Goal: Transaction & Acquisition: Purchase product/service

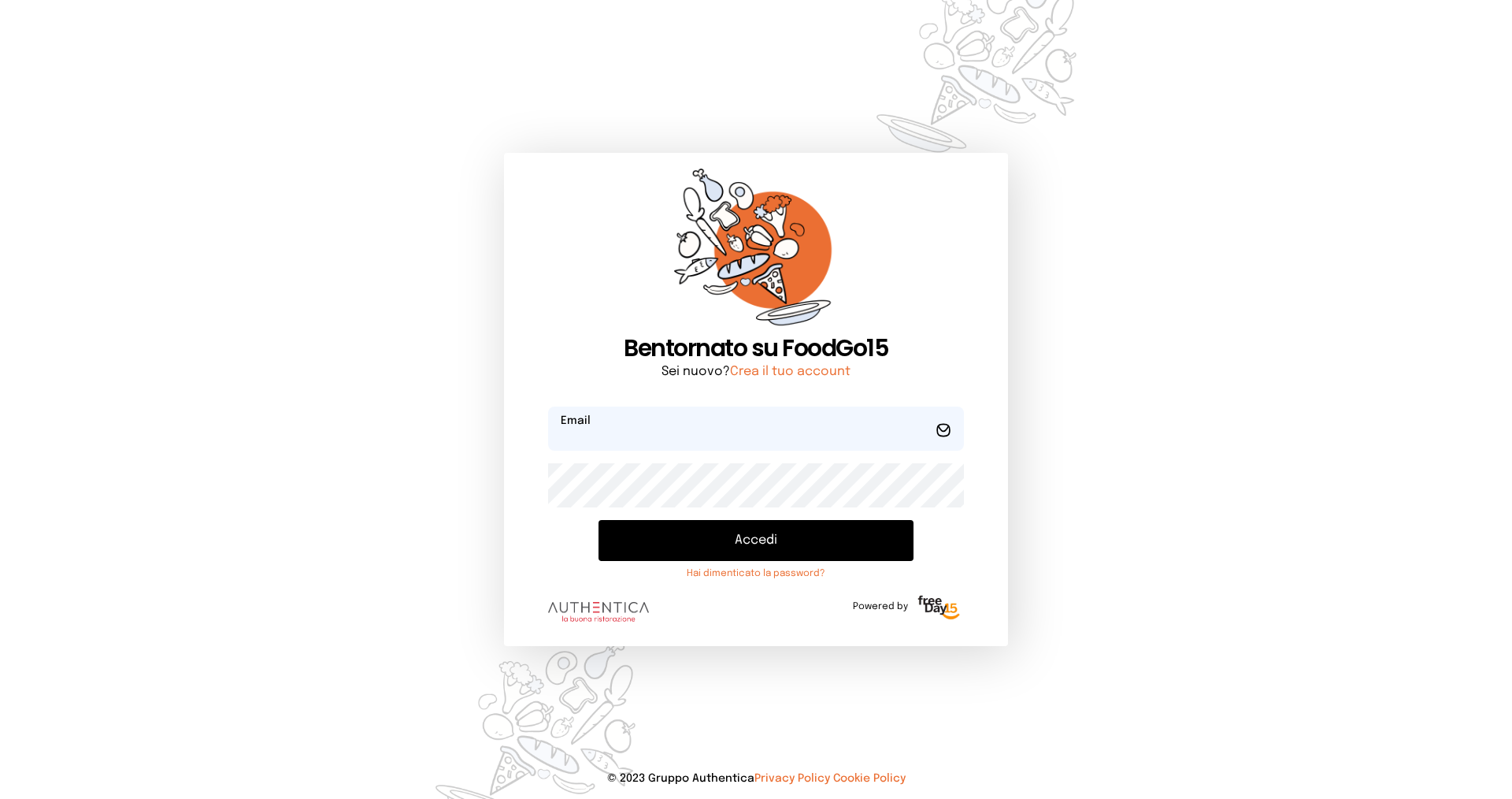
type input "**********"
click at [766, 546] on button "Accedi" at bounding box center [756, 541] width 315 height 41
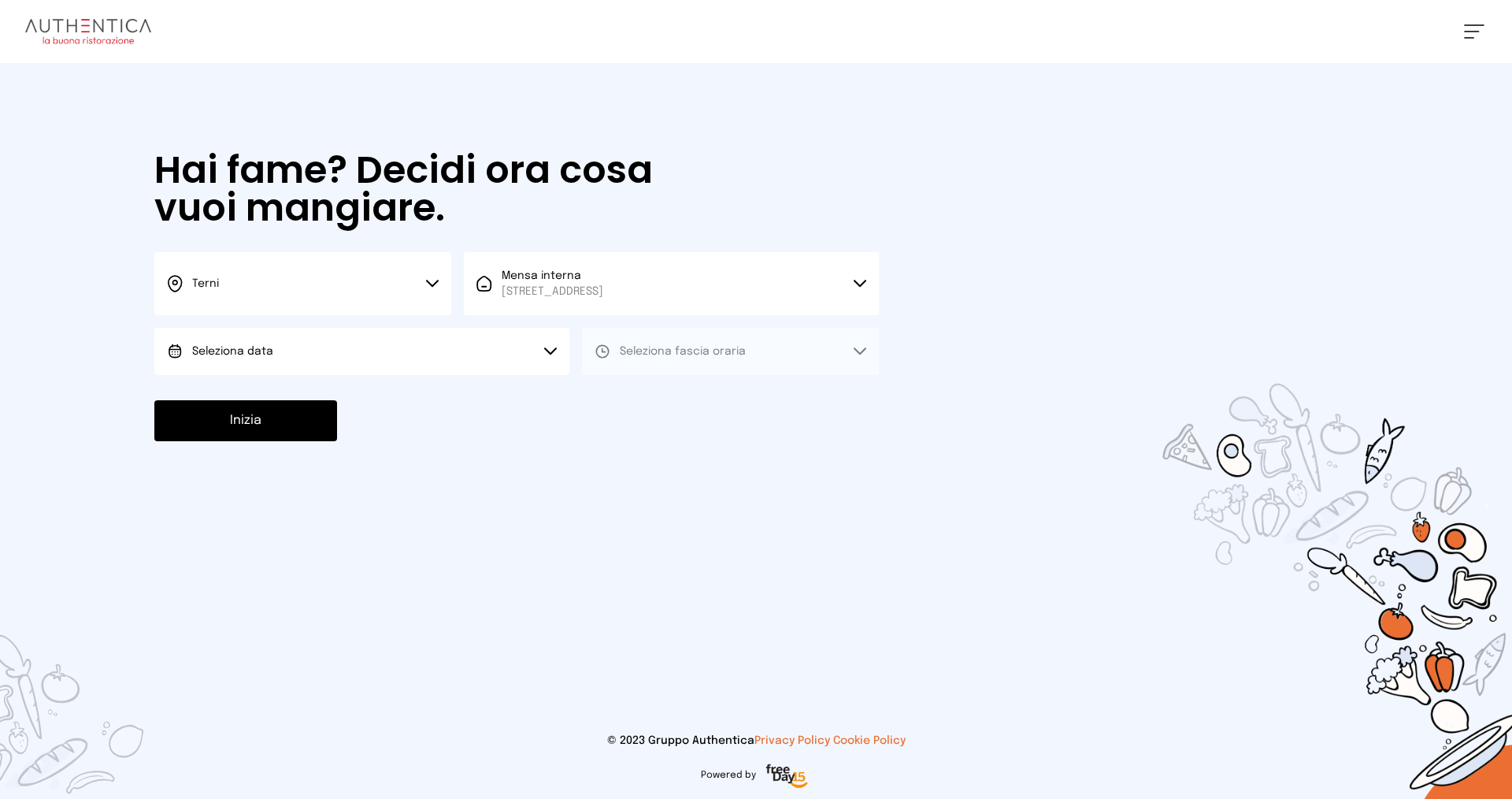
click at [368, 351] on button "Seleziona data" at bounding box center [362, 351] width 415 height 47
click at [247, 397] on span "[DATE], [DATE]" at bounding box center [231, 395] width 77 height 16
click at [667, 344] on span "Seleziona fascia oraria" at bounding box center [683, 352] width 126 height 16
click at [637, 397] on span "Pranzo" at bounding box center [638, 395] width 37 height 16
click at [347, 430] on div "Inizia" at bounding box center [516, 420] width 725 height 41
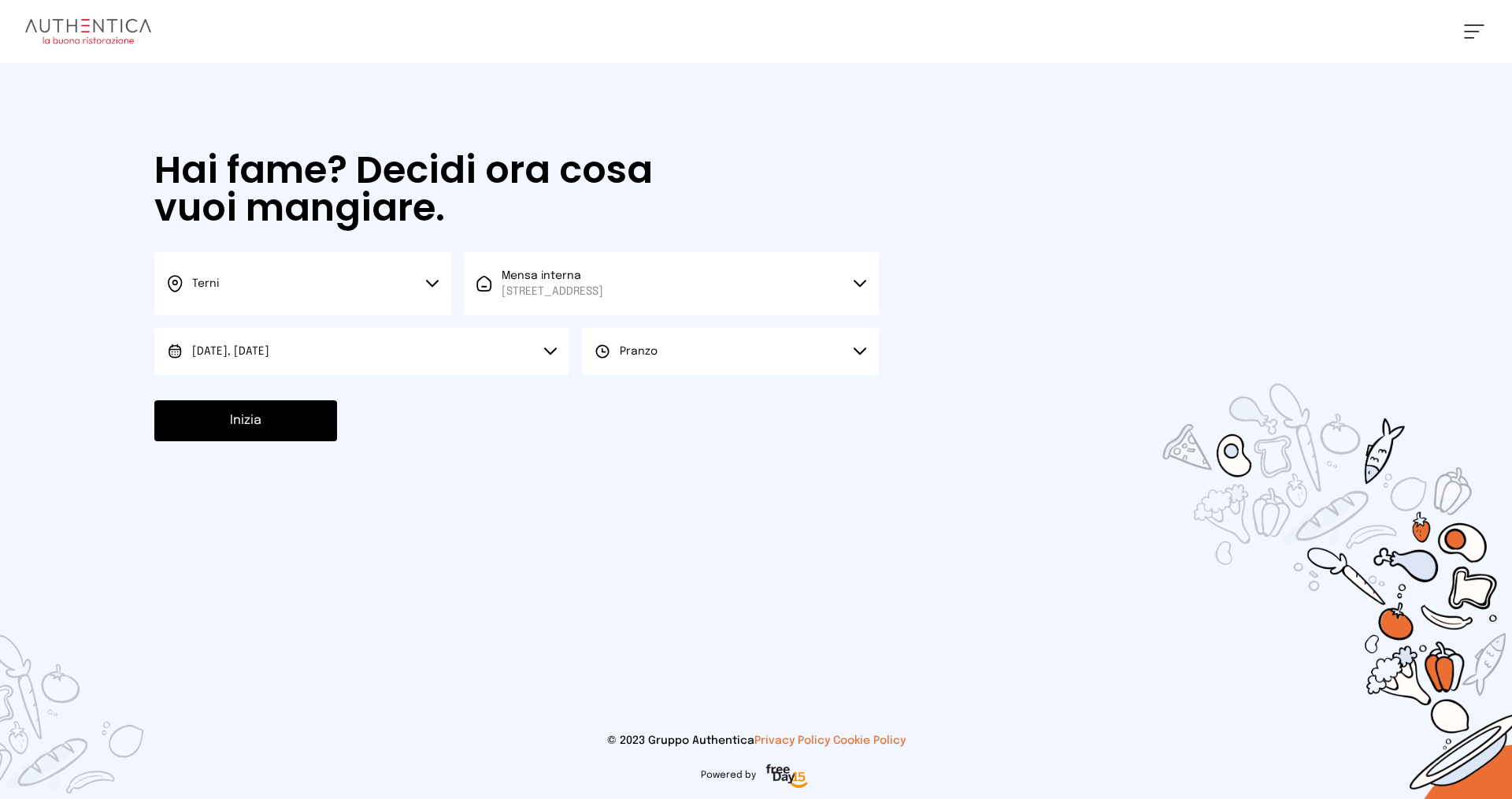
click at [298, 430] on button "Inizia" at bounding box center [245, 420] width 183 height 41
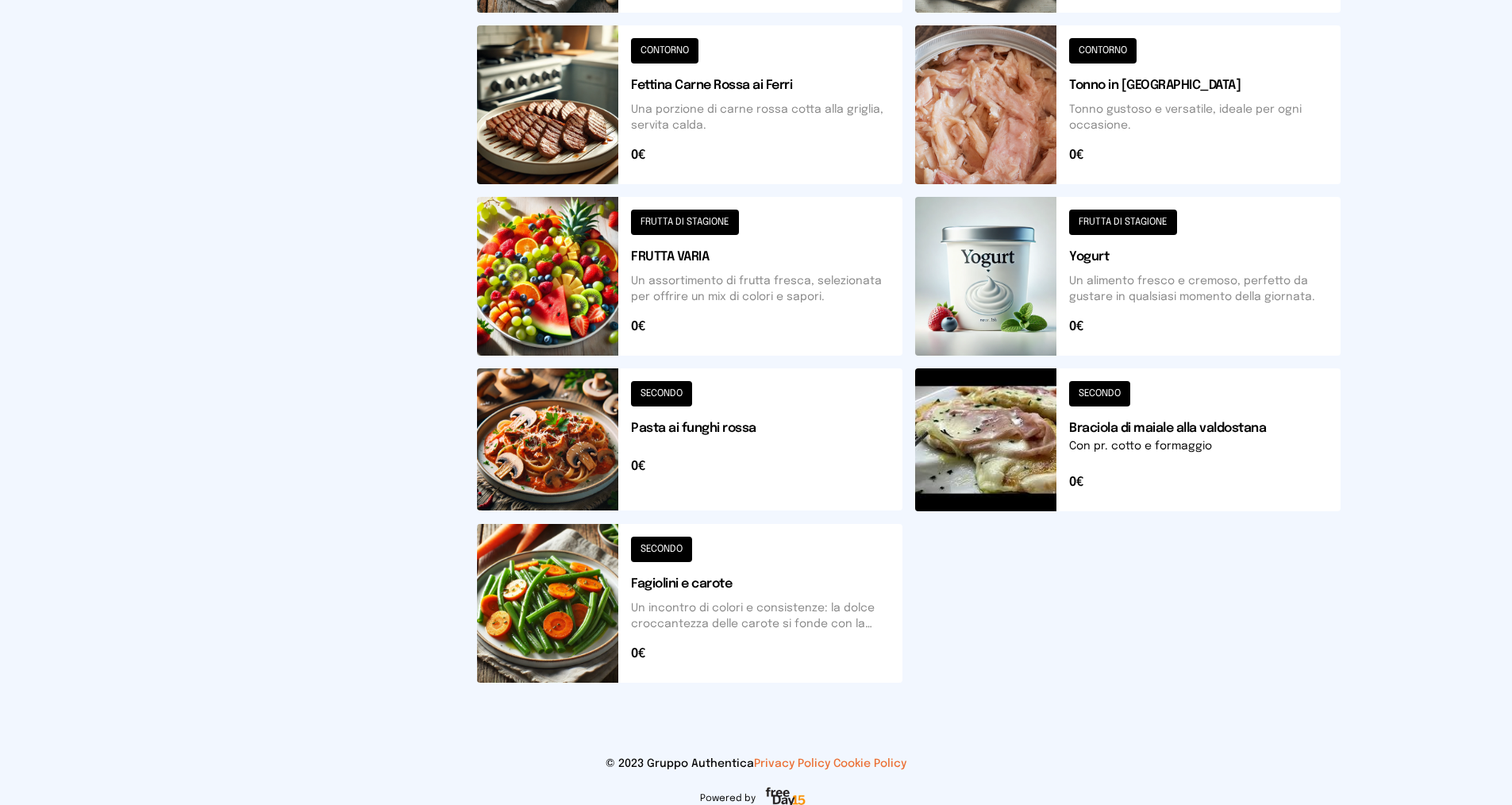
scroll to position [494, 0]
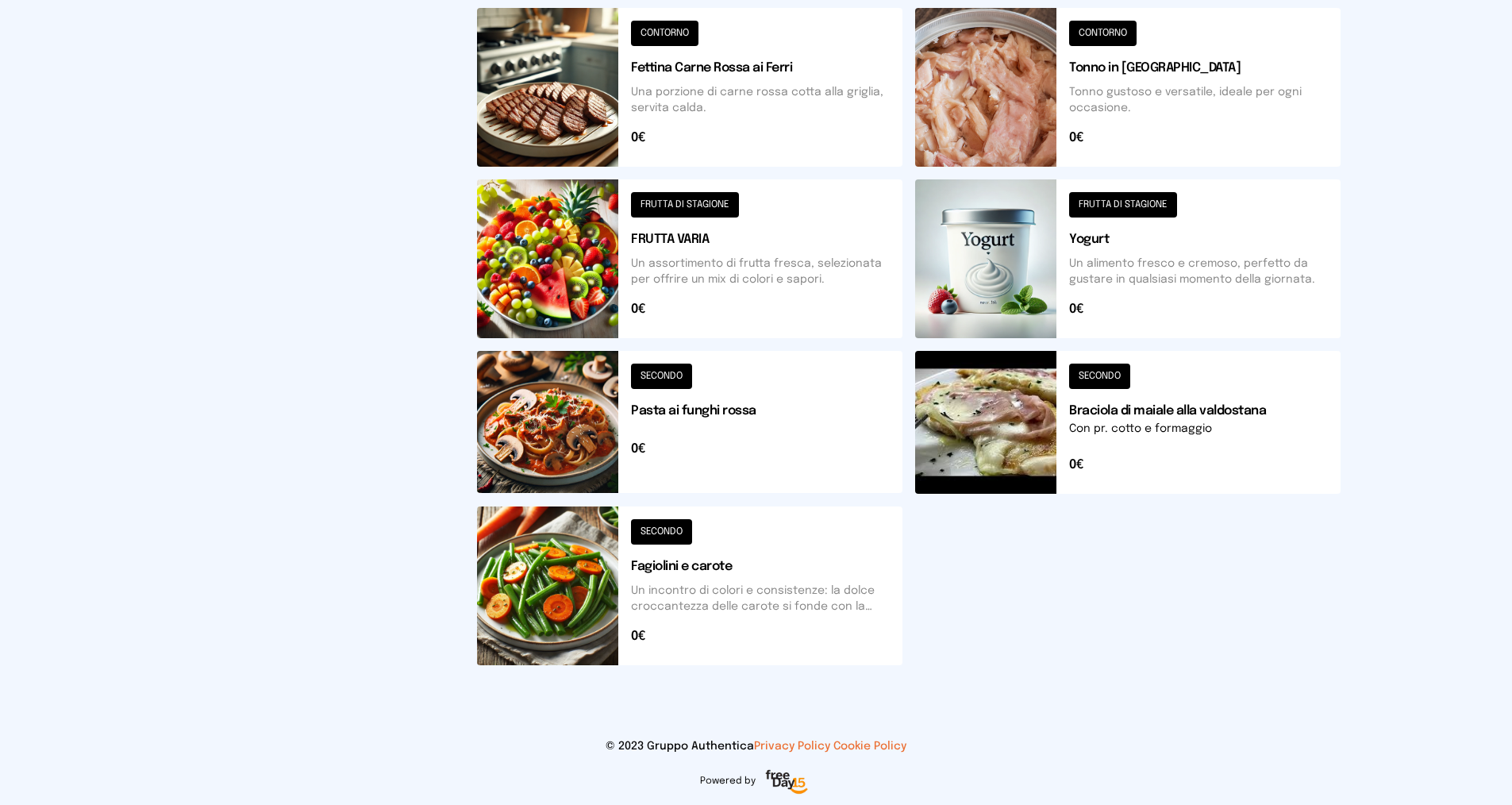
click at [761, 580] on button at bounding box center [690, 585] width 425 height 159
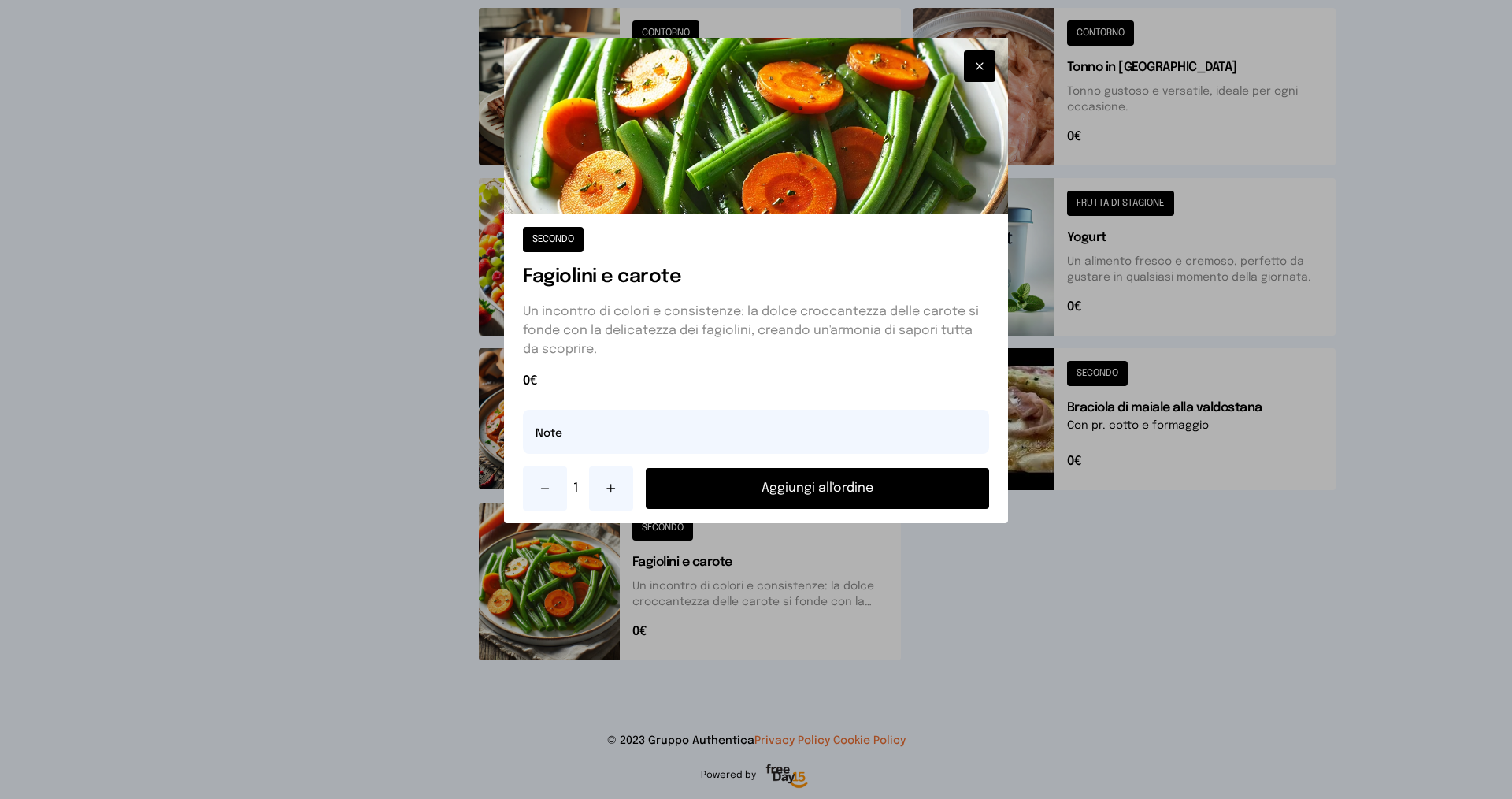
click at [813, 485] on button "Aggiungi all'ordine" at bounding box center [817, 488] width 344 height 41
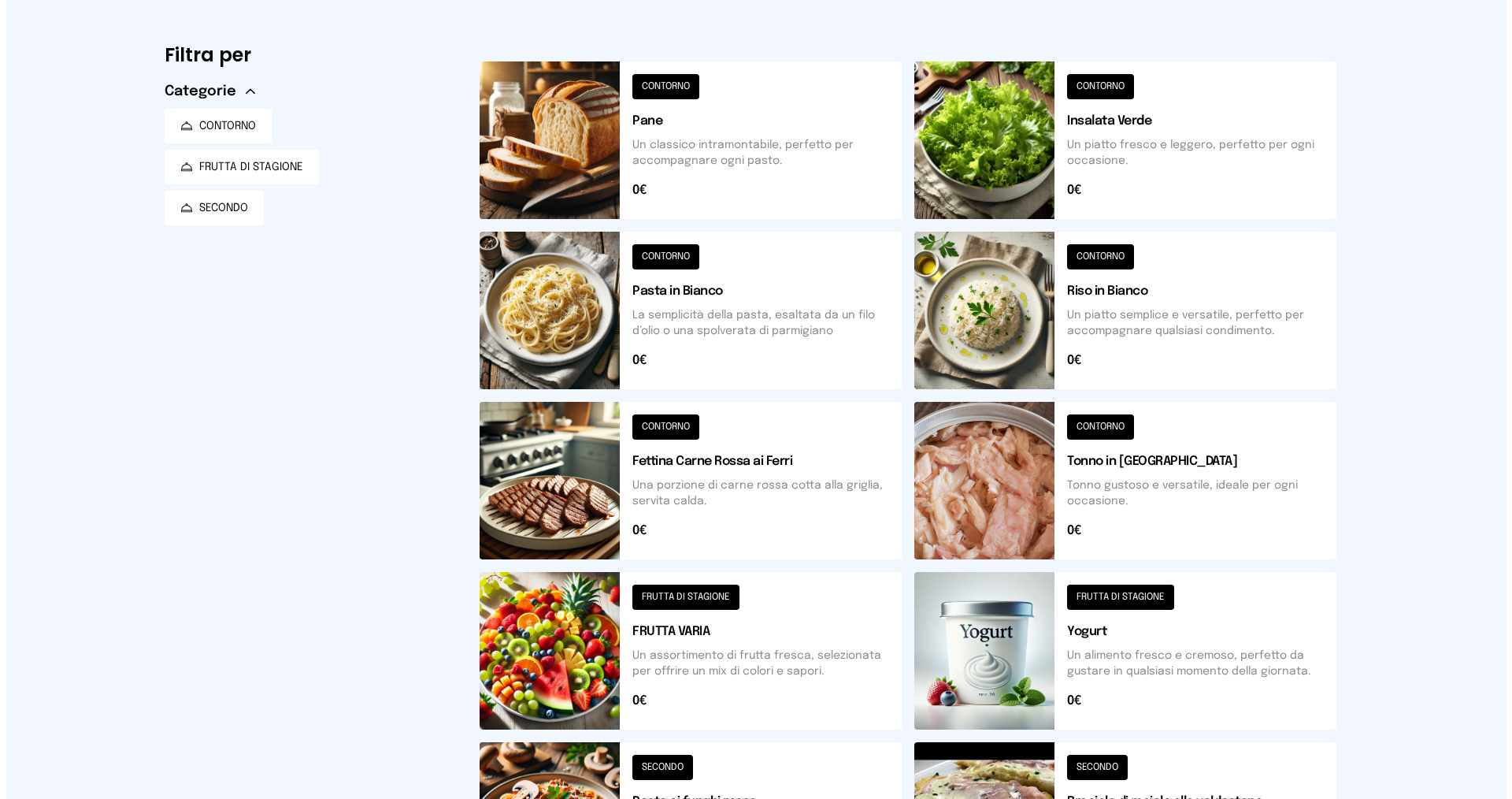
scroll to position [0, 0]
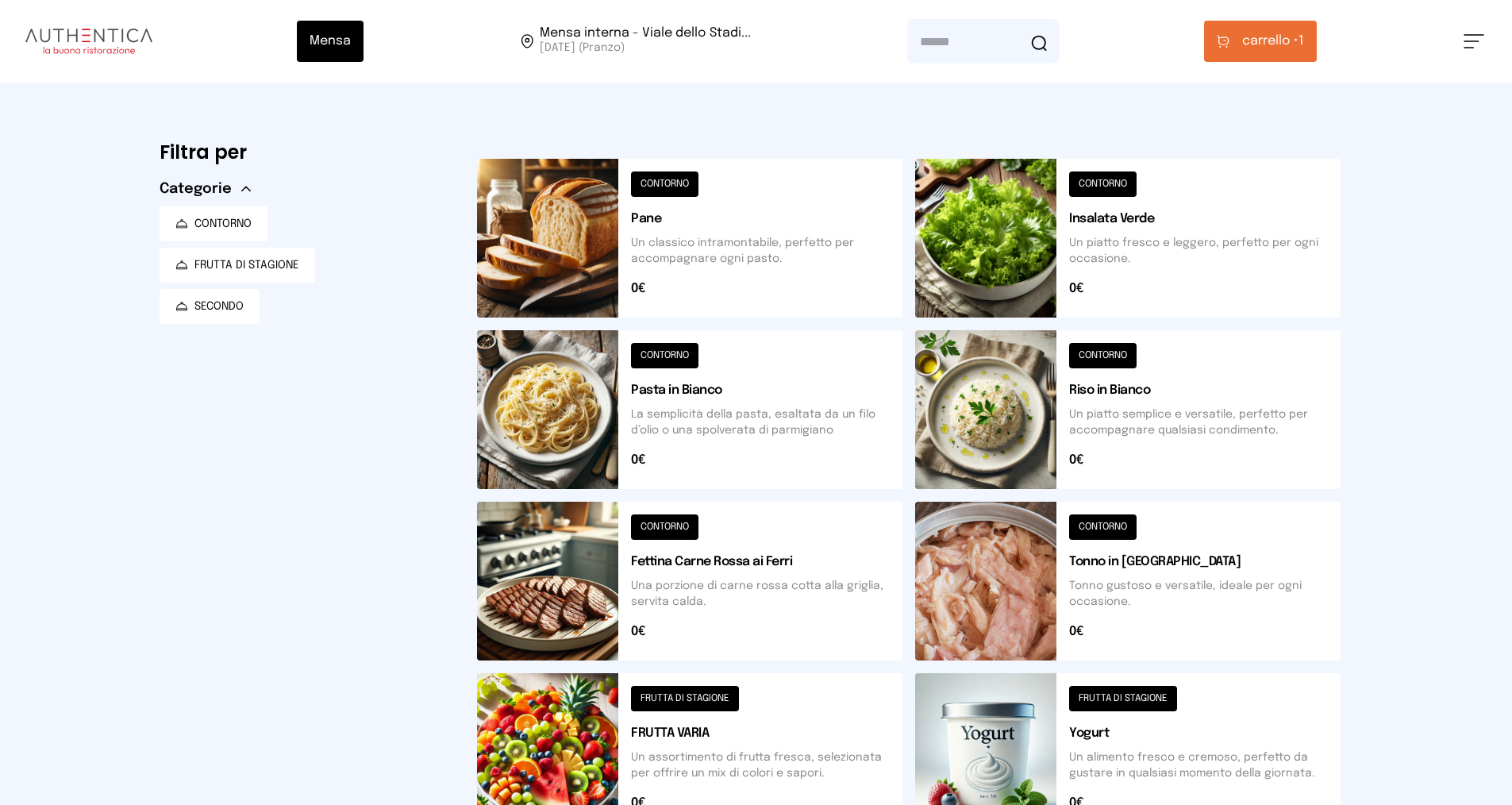
click at [1275, 31] on button "carrello • 1" at bounding box center [1261, 41] width 113 height 41
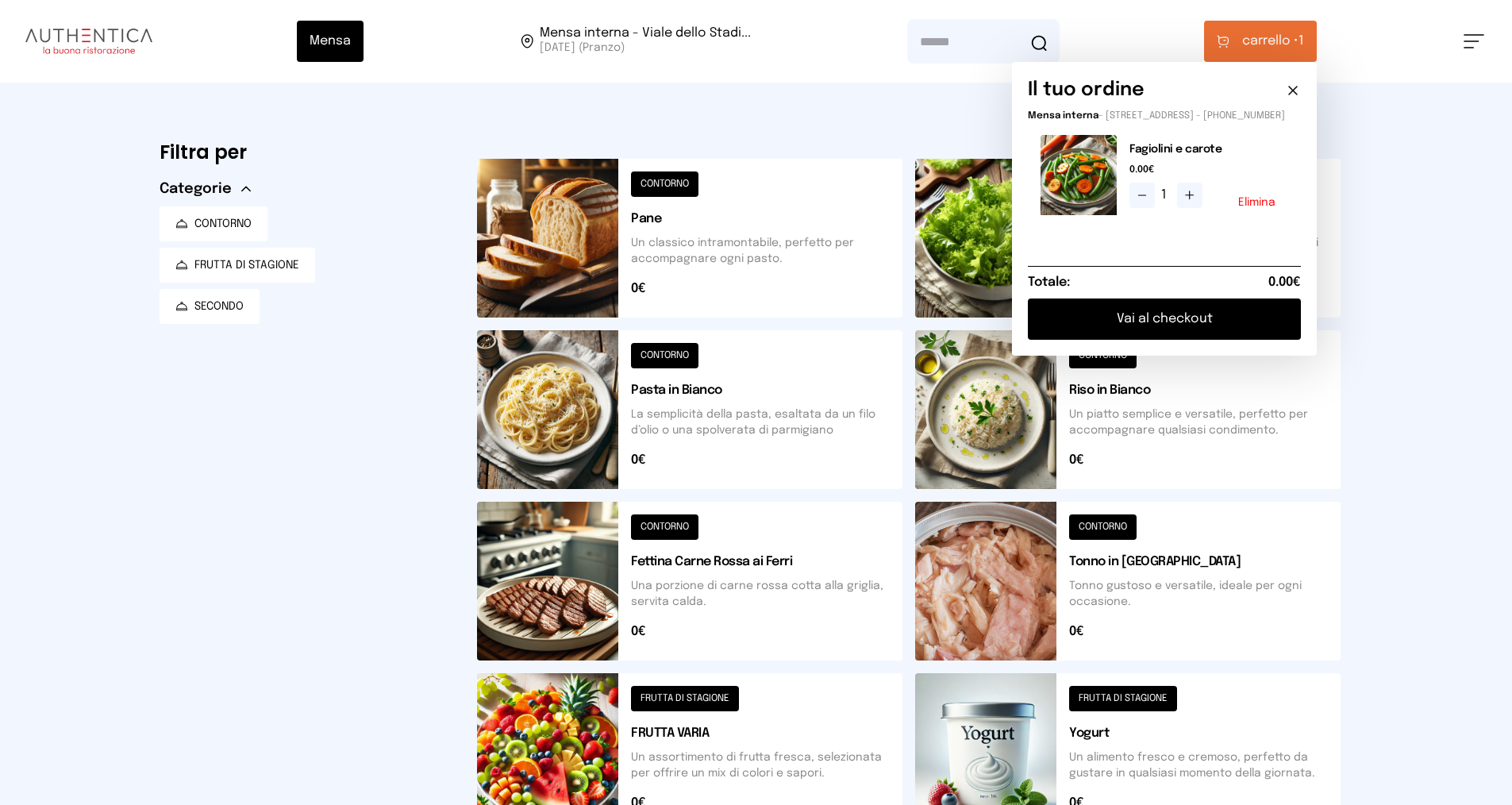
click at [1140, 337] on button "Vai al checkout" at bounding box center [1164, 319] width 273 height 41
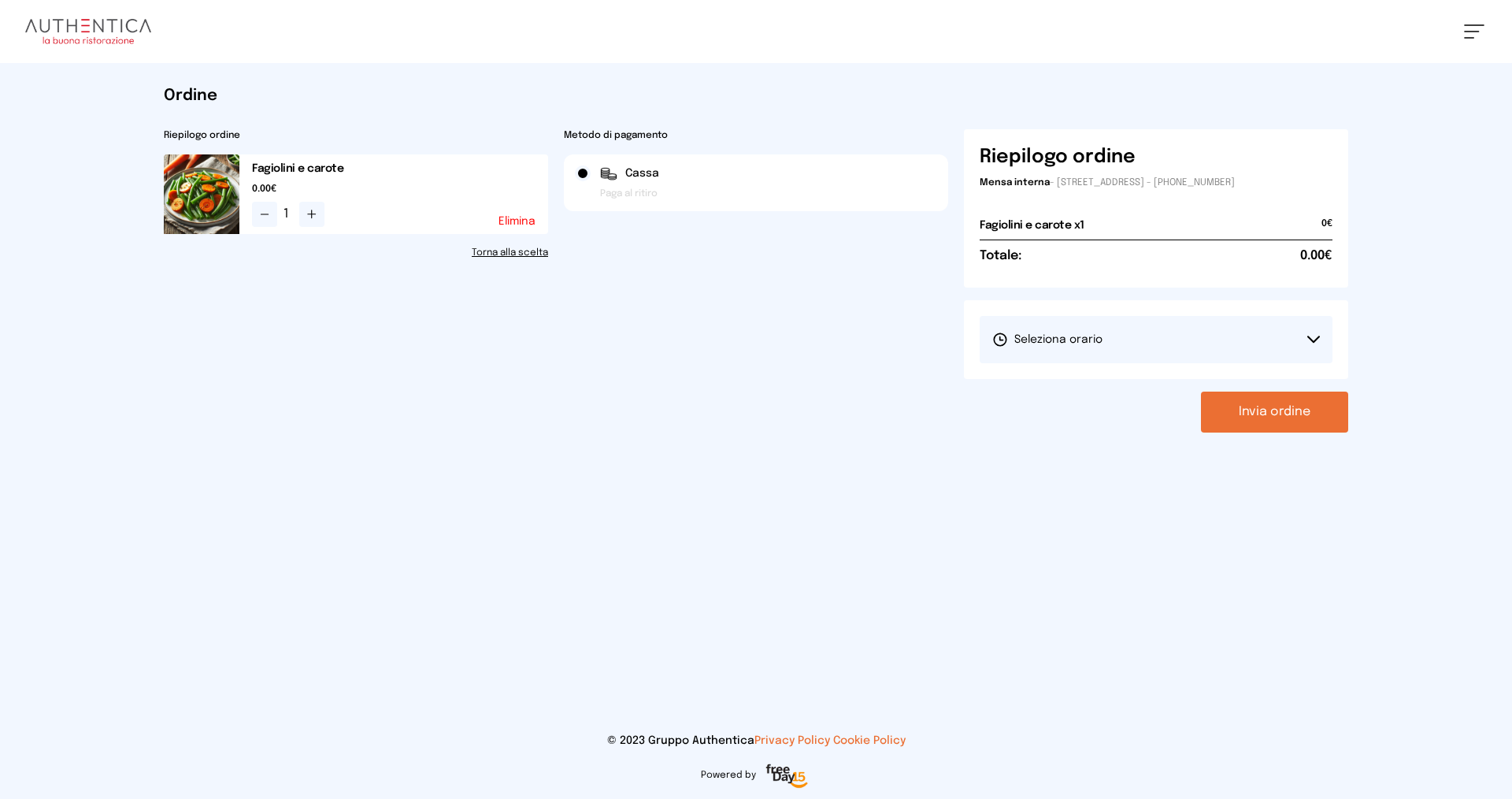
click at [1088, 325] on button "Seleziona orario" at bounding box center [1156, 339] width 353 height 47
click at [1029, 380] on span "1° Turno (13:00 - 15:00)" at bounding box center [1052, 384] width 119 height 16
click at [1248, 416] on button "Invia ordine" at bounding box center [1274, 412] width 147 height 41
